Goal: Ask a question

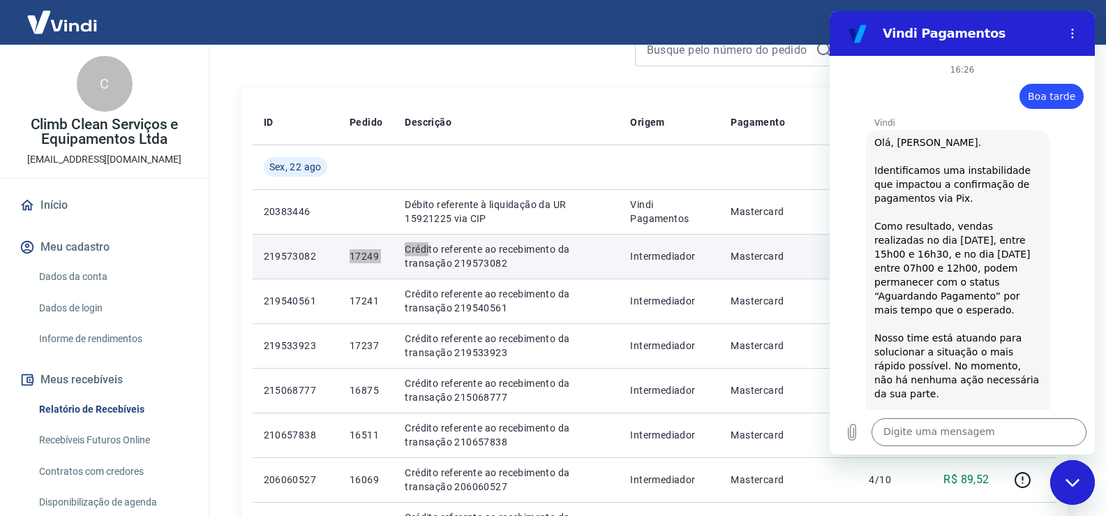
scroll to position [2151, 0]
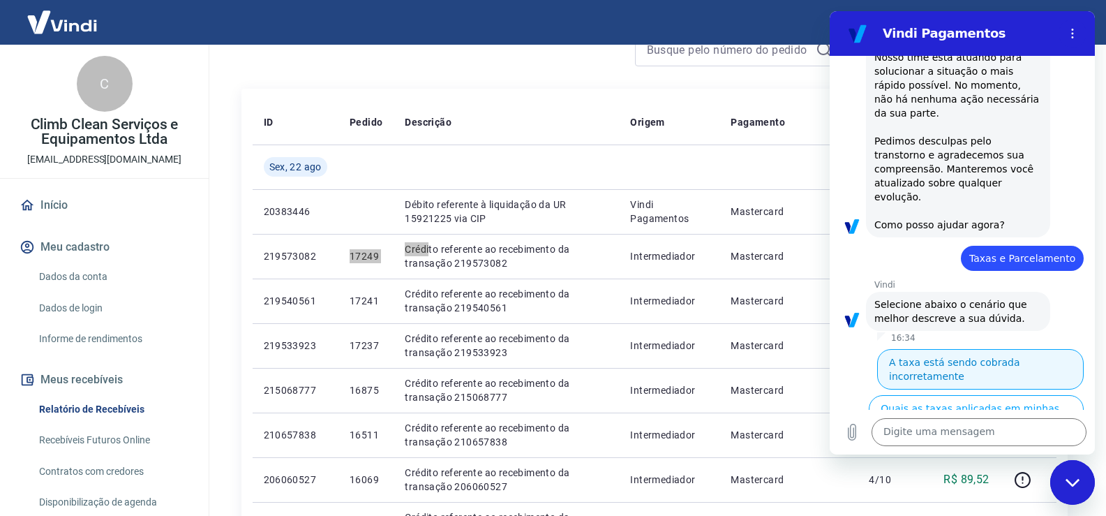
click at [986, 349] on button "A taxa está sendo cobrada incorretamente" at bounding box center [980, 369] width 207 height 40
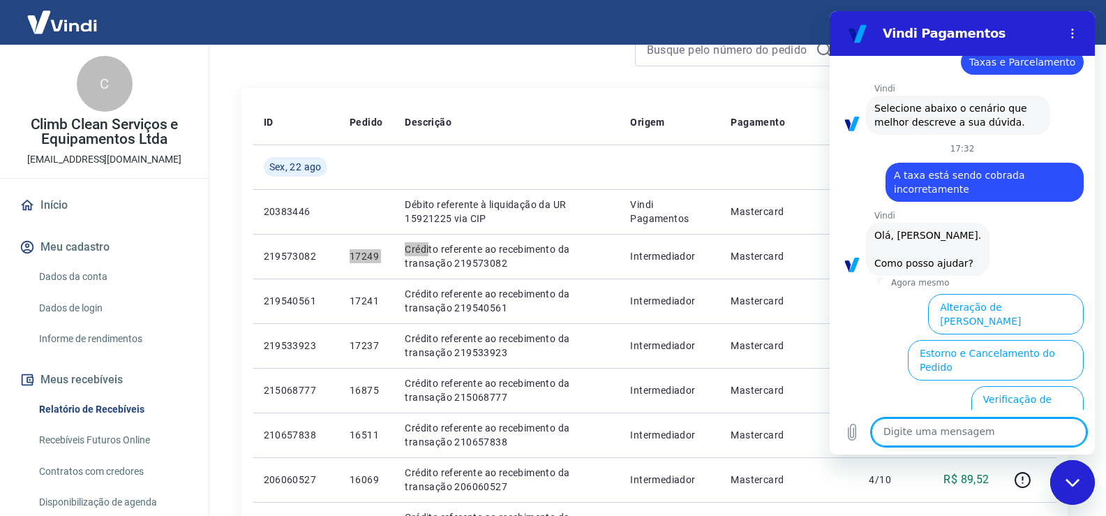
scroll to position [2392, 0]
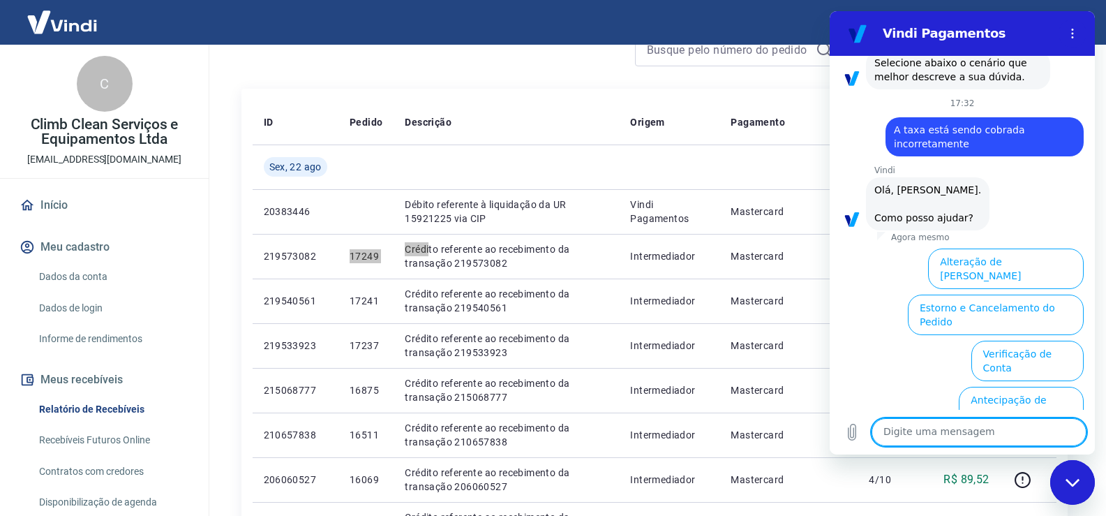
click at [962, 479] on button "Extrato e Recebíveis" at bounding box center [908, 499] width 110 height 40
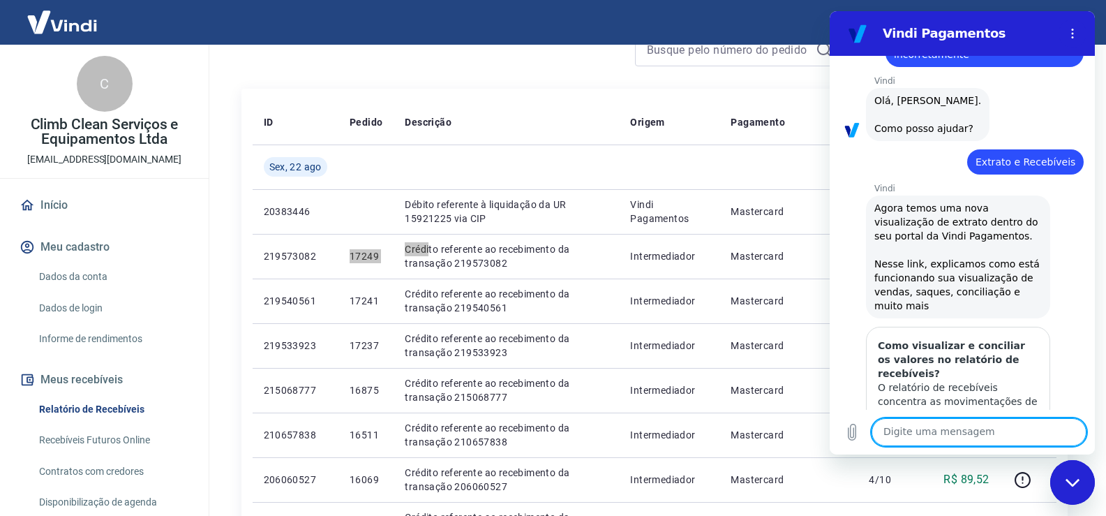
scroll to position [2517, 0]
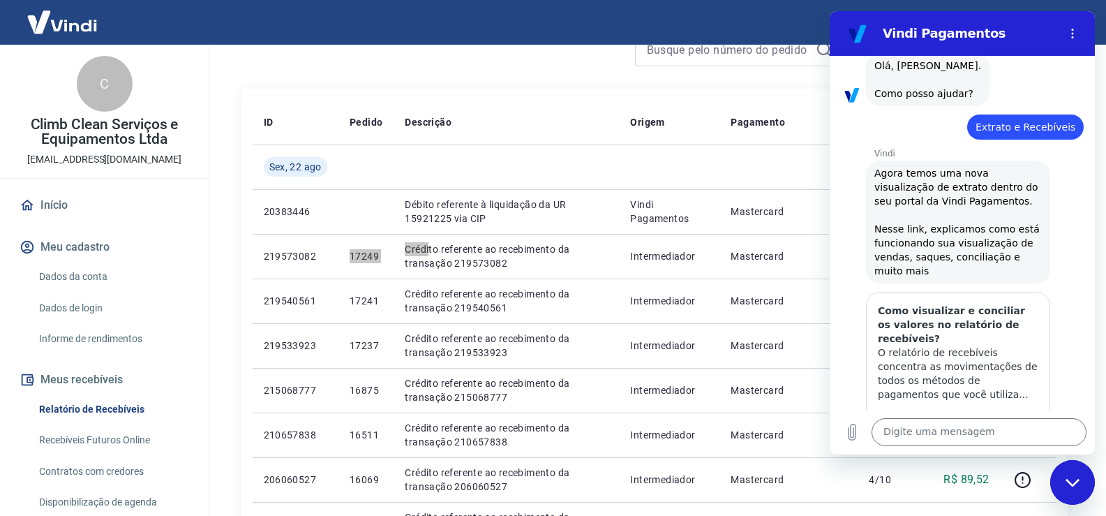
click at [1001, 505] on button "Sim" at bounding box center [1015, 518] width 40 height 27
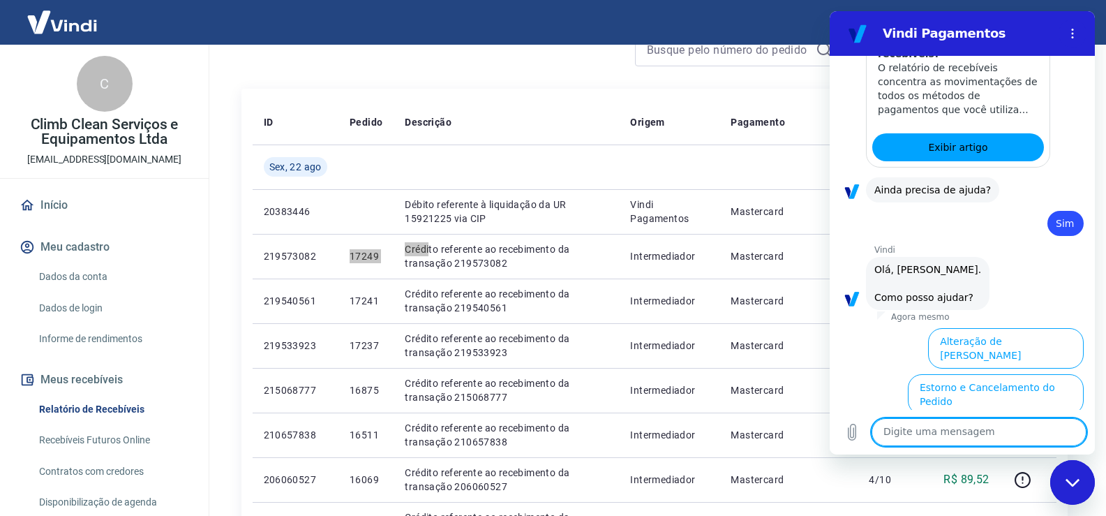
scroll to position [2881, 0]
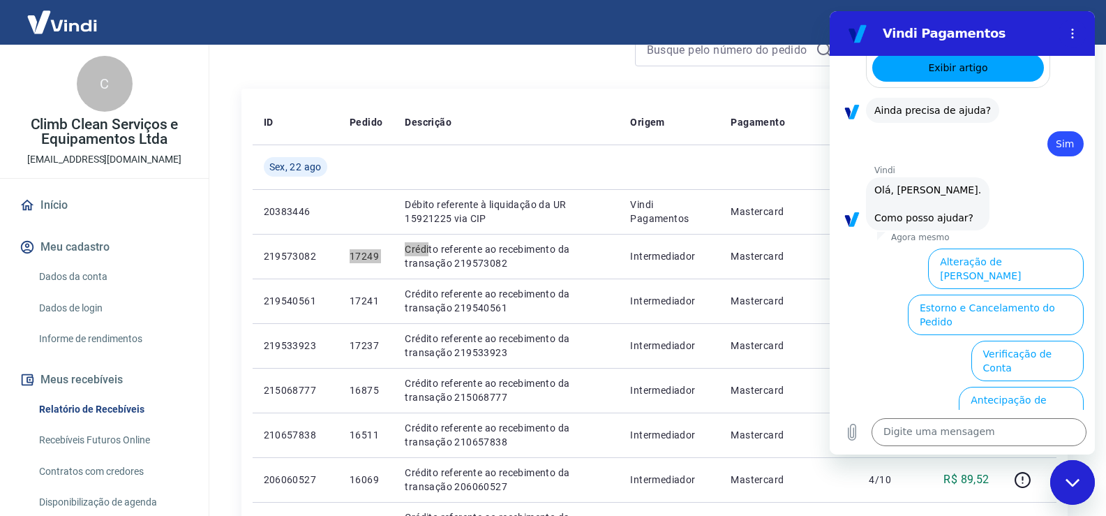
click at [962, 479] on button "Extrato e Recebíveis" at bounding box center [908, 499] width 110 height 40
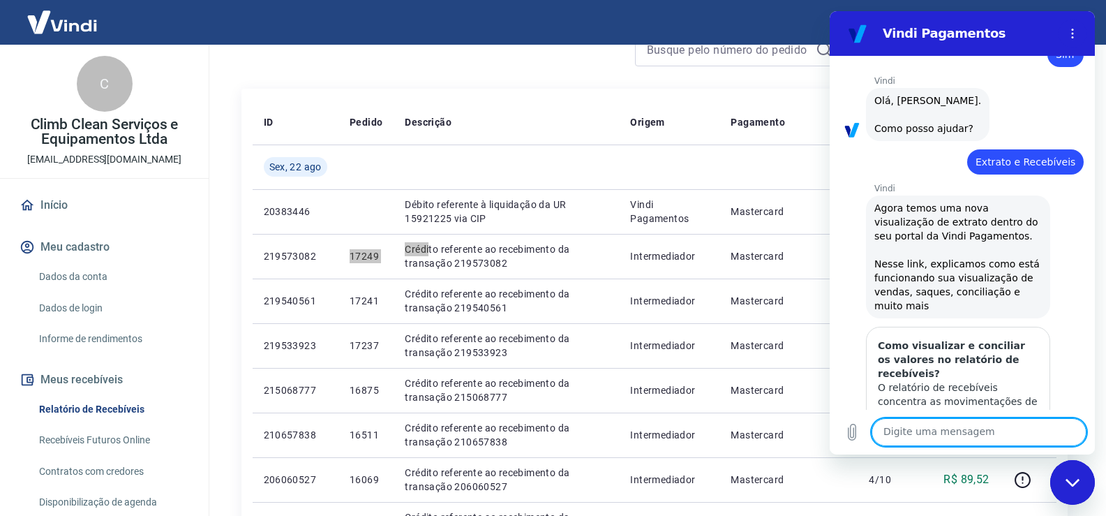
scroll to position [3005, 0]
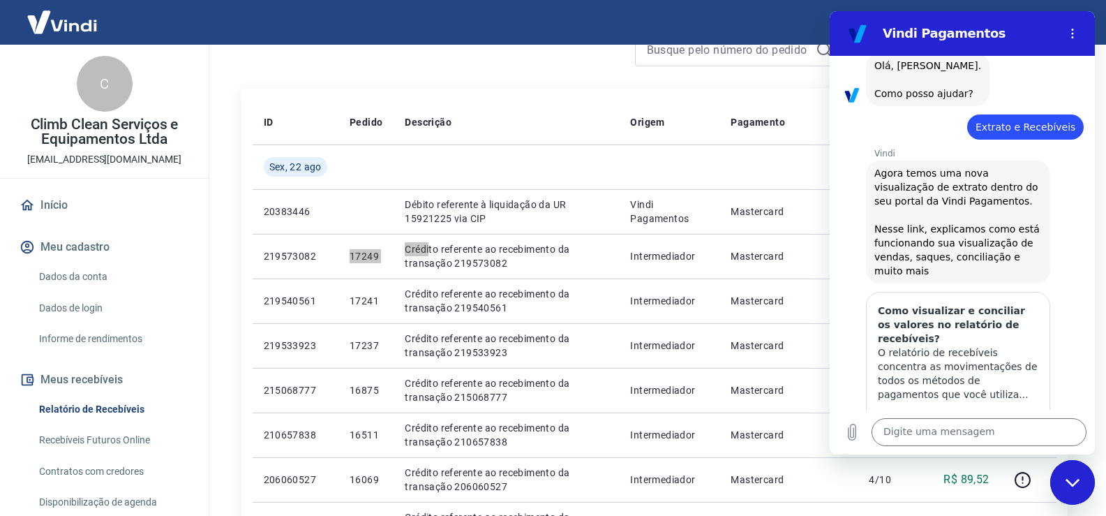
click at [1005, 505] on button "Sim" at bounding box center [1015, 518] width 40 height 27
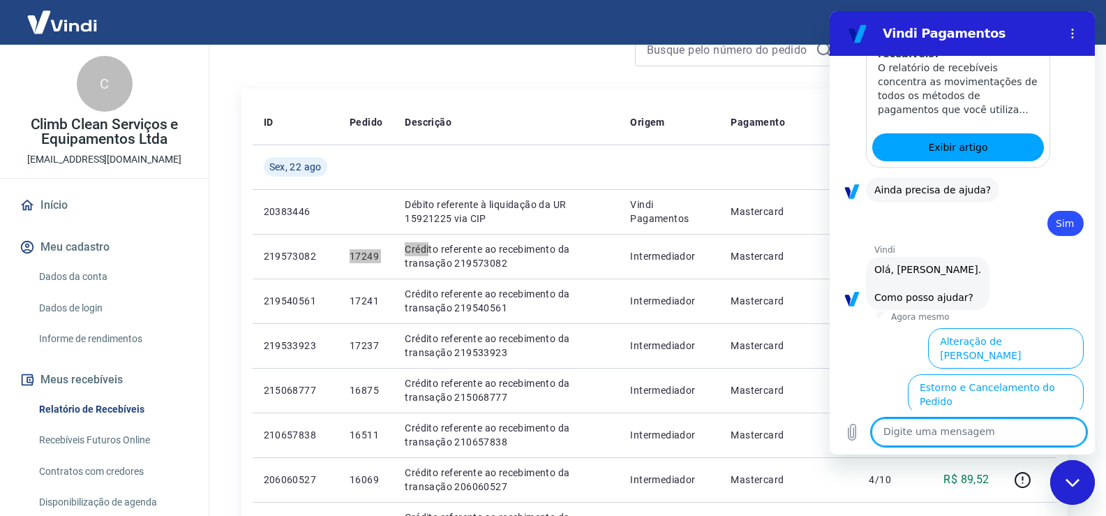
scroll to position [3369, 0]
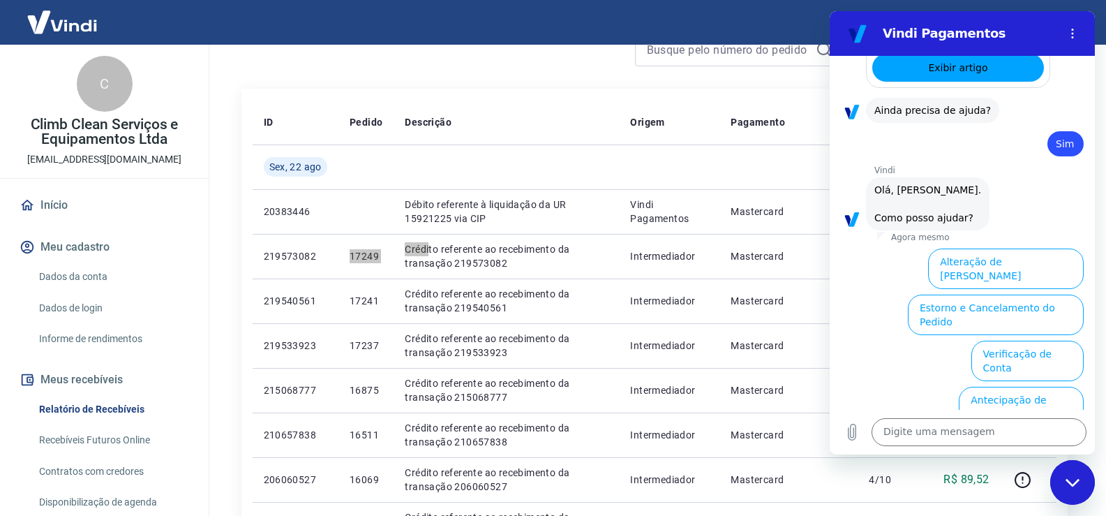
click at [1005, 479] on button "Taxas e Parcelamento" at bounding box center [1026, 499] width 116 height 40
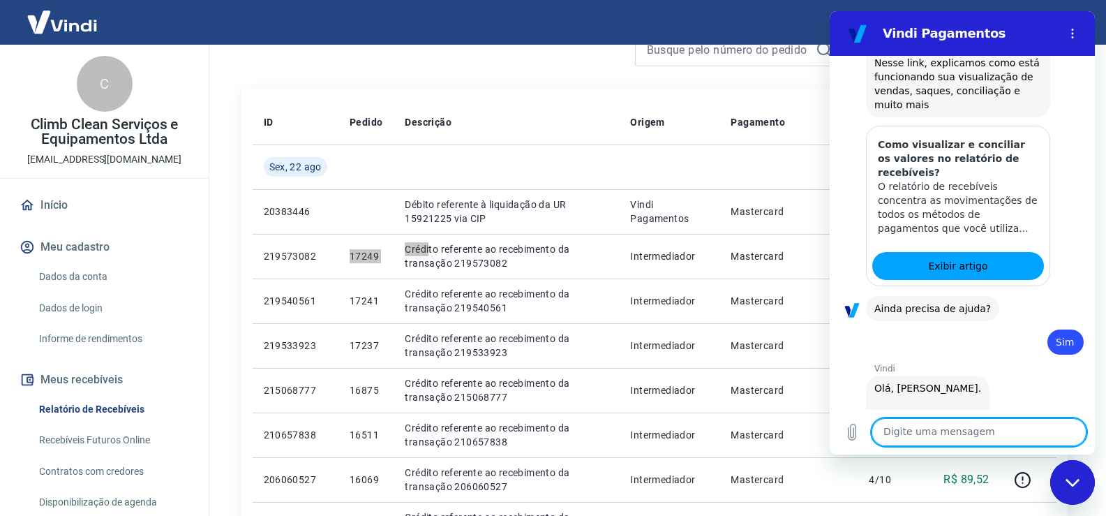
scroll to position [3362, 0]
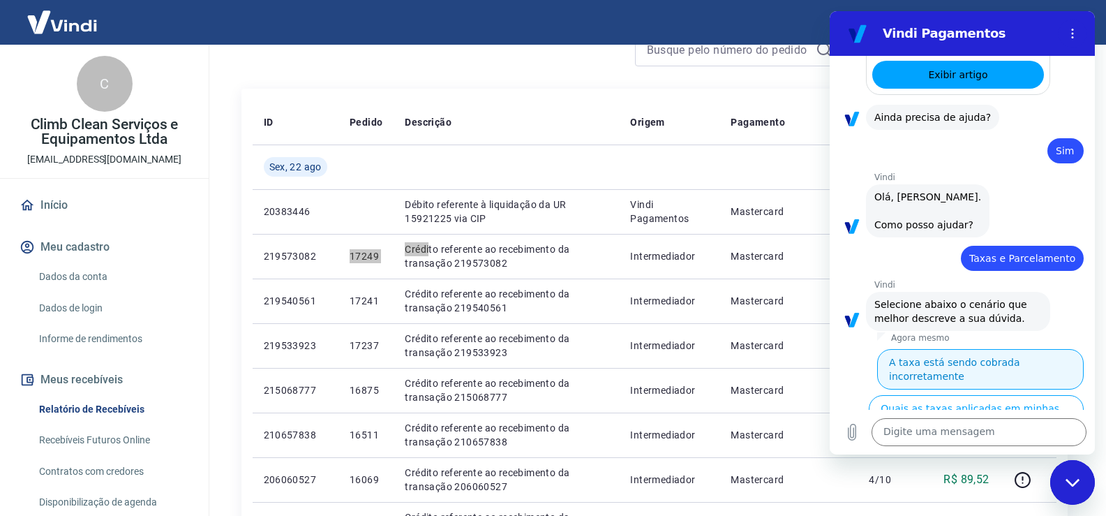
click at [999, 349] on button "A taxa está sendo cobrada incorretamente" at bounding box center [980, 369] width 207 height 40
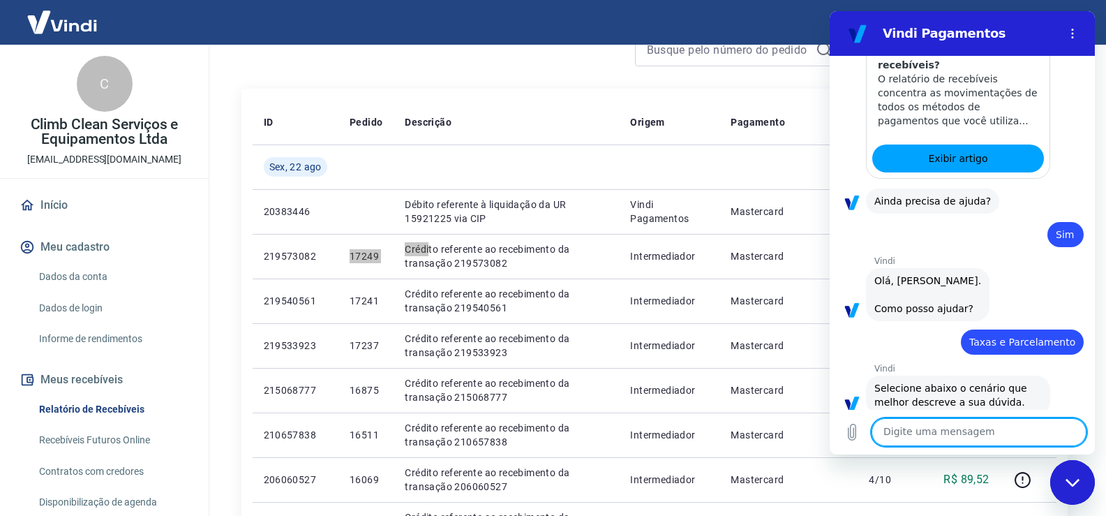
scroll to position [3346, 0]
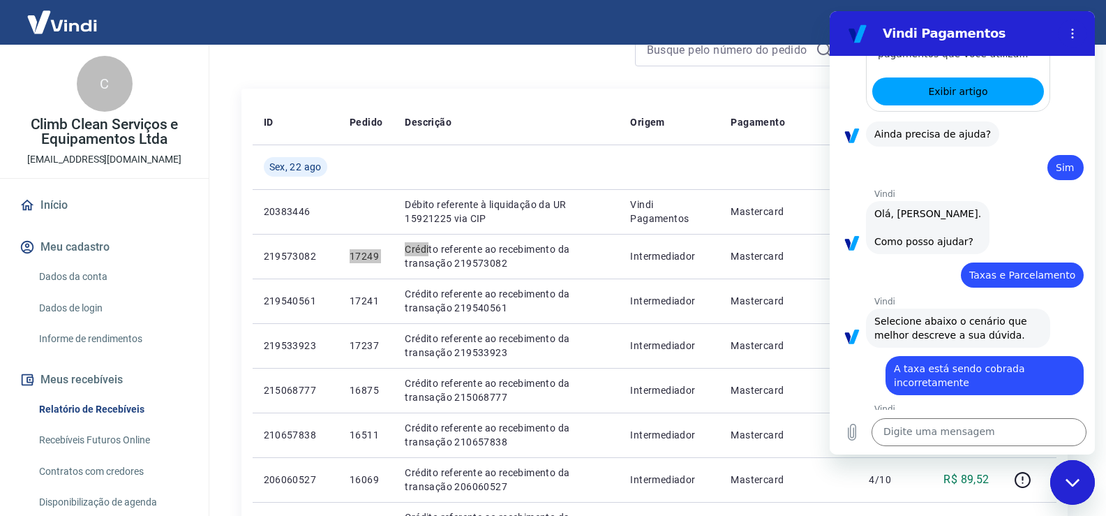
click at [1019, 473] on button "Utilizo a plataforma Tray" at bounding box center [1019, 493] width 129 height 40
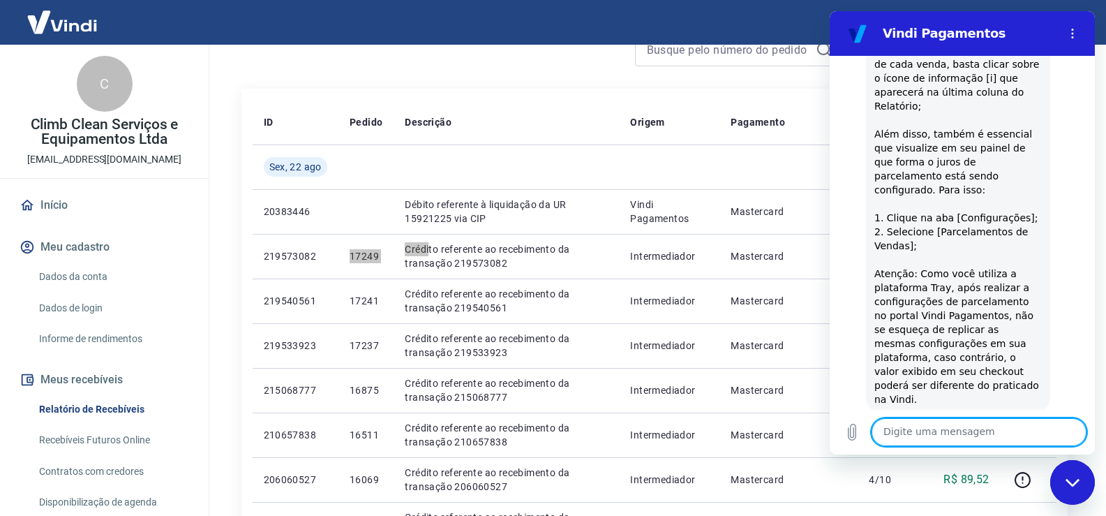
scroll to position [4253, 0]
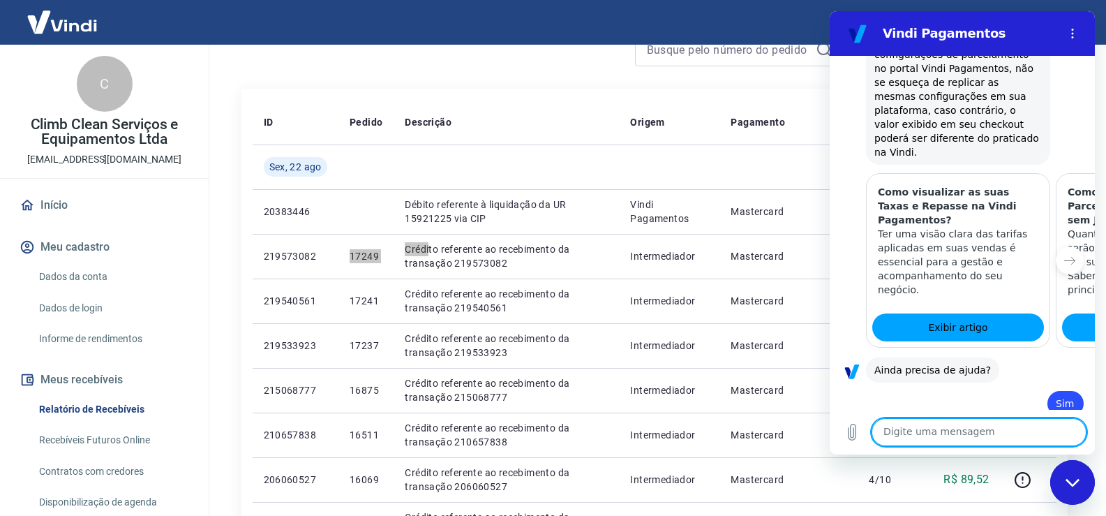
scroll to position [4402, 0]
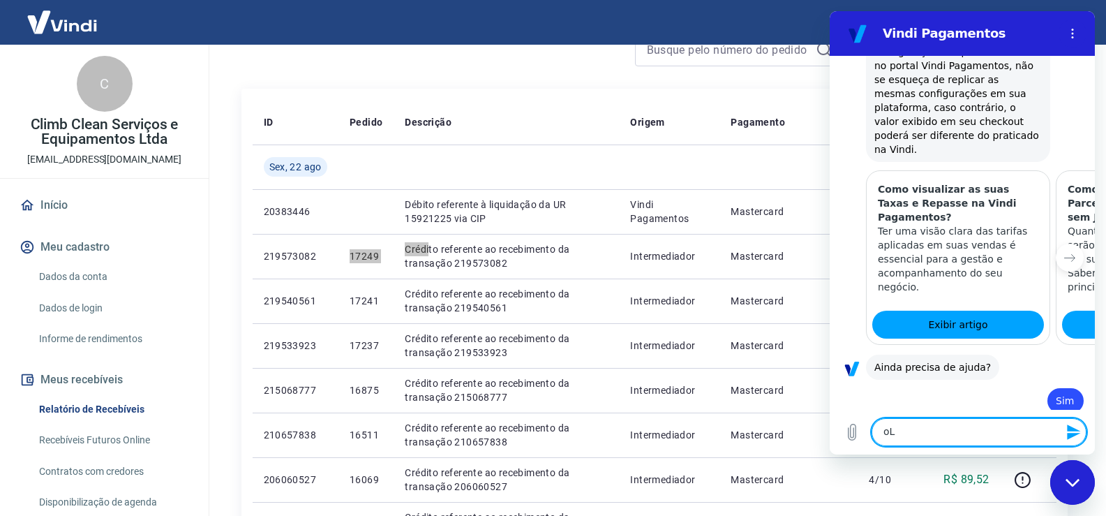
type textarea "o"
type textarea "[PERSON_NAME]"
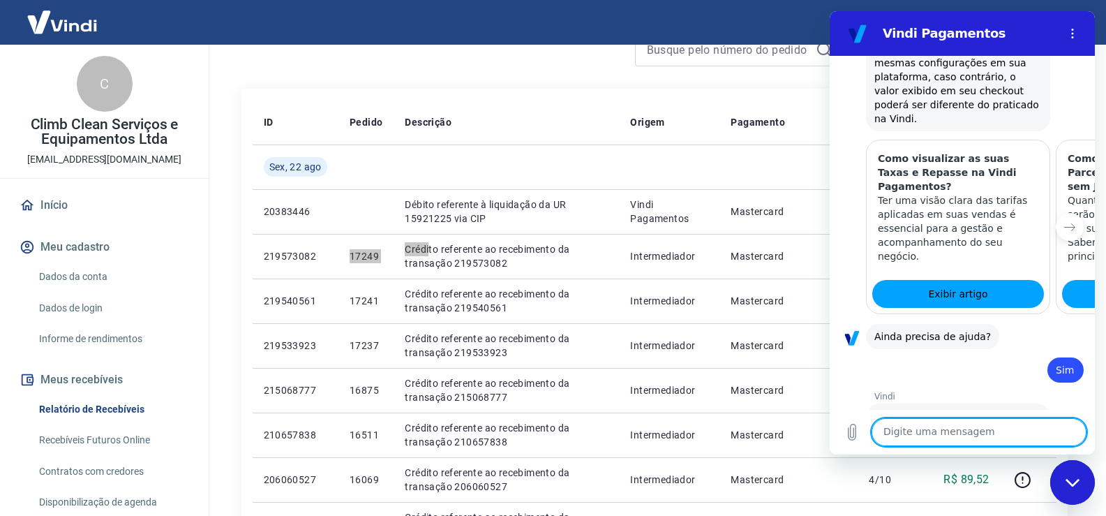
scroll to position [4436, 0]
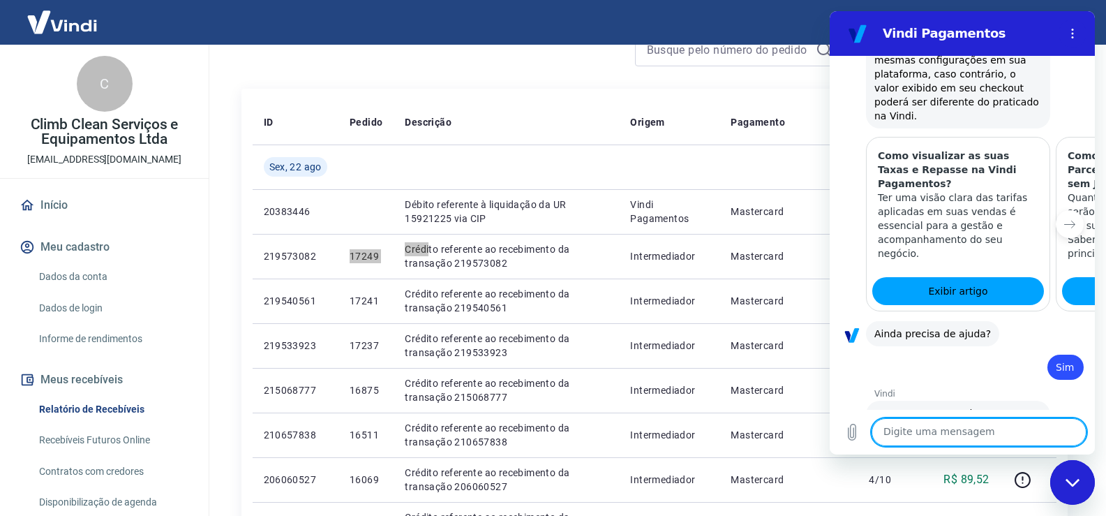
drag, startPoint x: 1004, startPoint y: 378, endPoint x: 937, endPoint y: 438, distance: 89.4
click at [937, 438] on textarea at bounding box center [979, 432] width 215 height 28
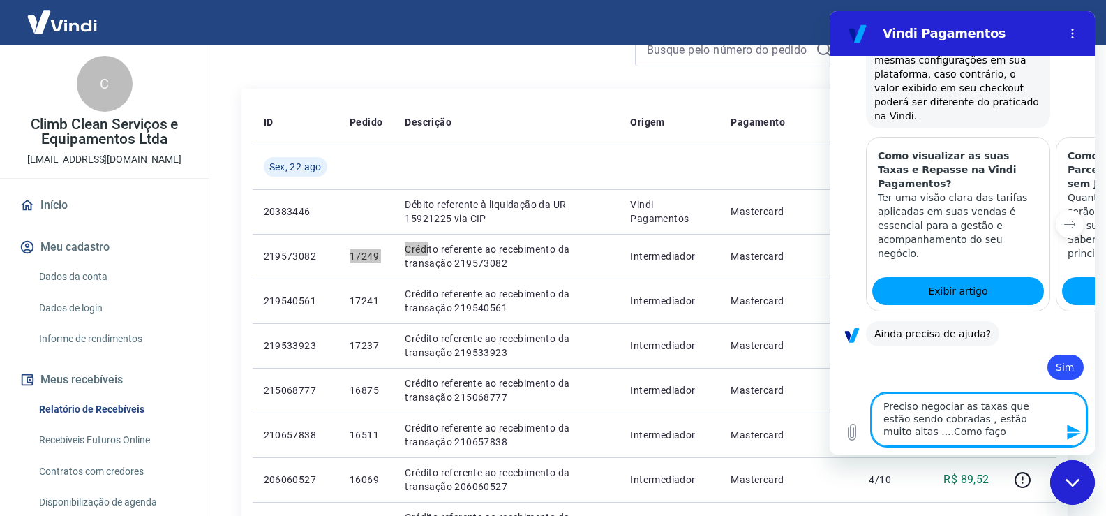
type textarea "Preciso negociar as taxas que estão sendo cobradas , estão muito altas ....Como…"
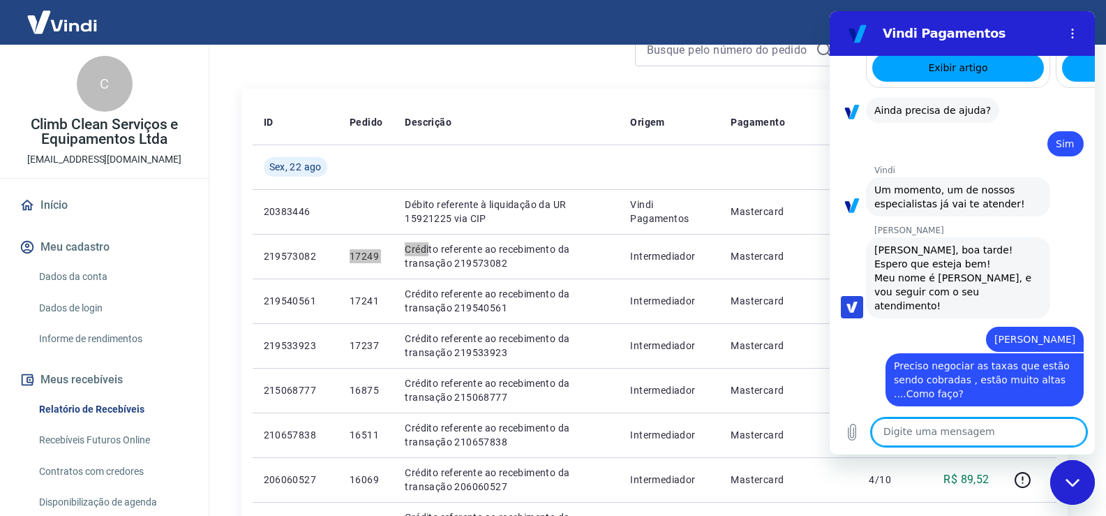
scroll to position [4662, 0]
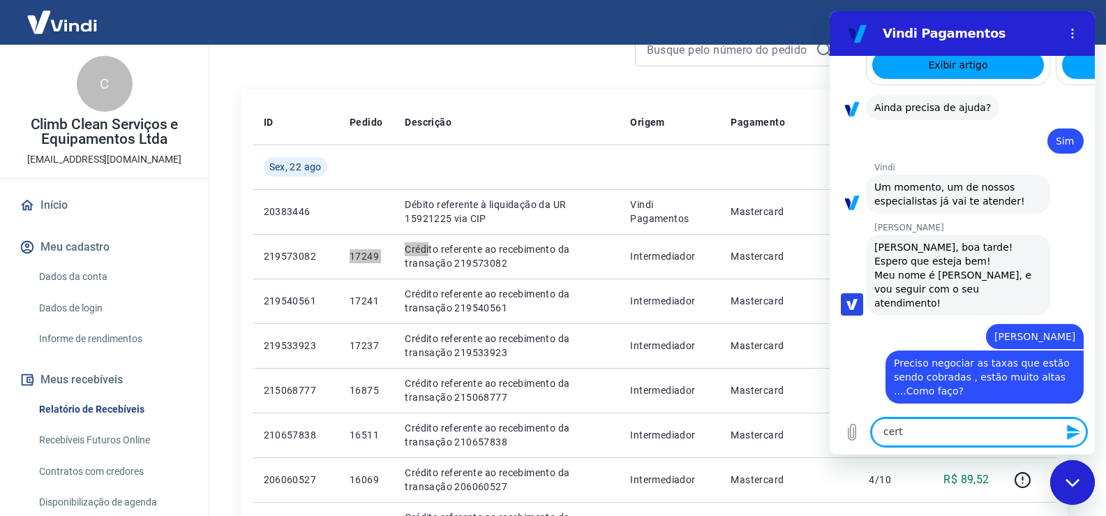
type textarea "certo"
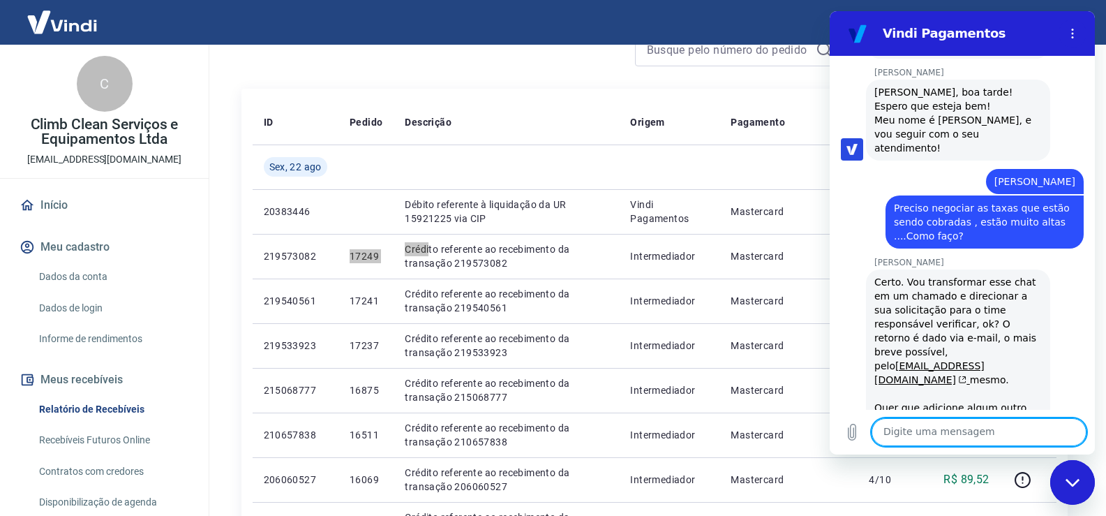
scroll to position [4820, 0]
